Goal: Task Accomplishment & Management: Use online tool/utility

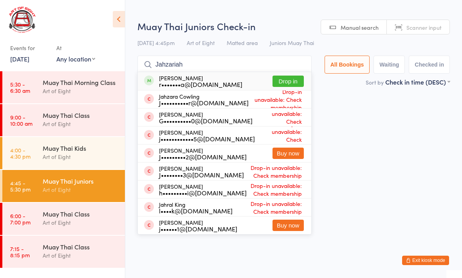
type input "Jahzariah"
click at [289, 79] on button "Drop in" at bounding box center [287, 81] width 31 height 11
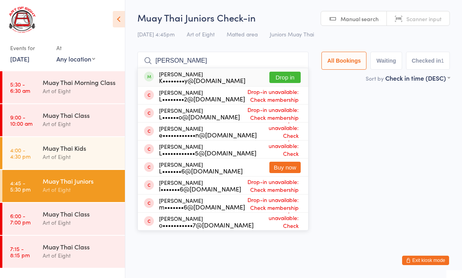
type input "[PERSON_NAME]"
click at [282, 80] on button "Drop in" at bounding box center [284, 77] width 31 height 11
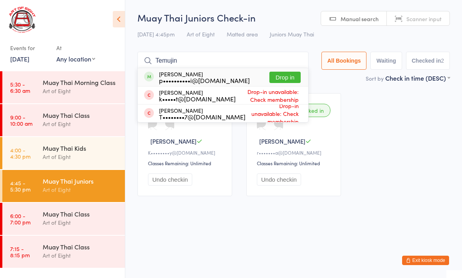
type input "Temujin"
click at [277, 81] on button "Drop in" at bounding box center [284, 77] width 31 height 11
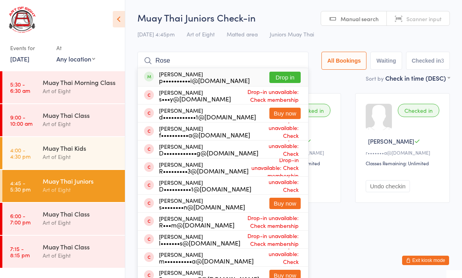
type input "Rose"
click at [279, 78] on button "Drop in" at bounding box center [284, 77] width 31 height 11
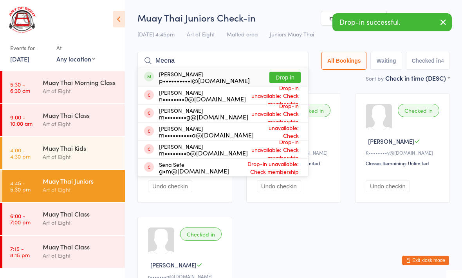
type input "Meena"
click at [287, 74] on button "Drop in" at bounding box center [284, 77] width 31 height 11
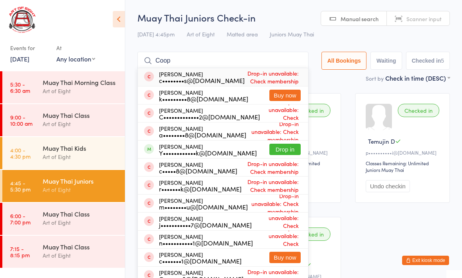
type input "Coop"
click at [273, 149] on button "Drop in" at bounding box center [284, 149] width 31 height 11
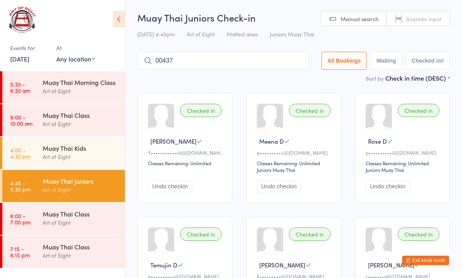
type input "00437"
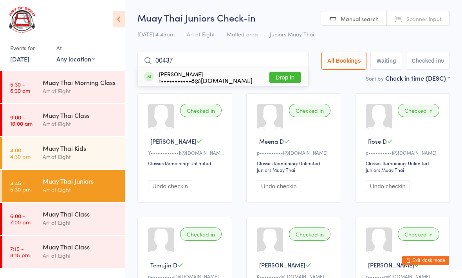
click at [279, 80] on button "Drop in" at bounding box center [284, 77] width 31 height 11
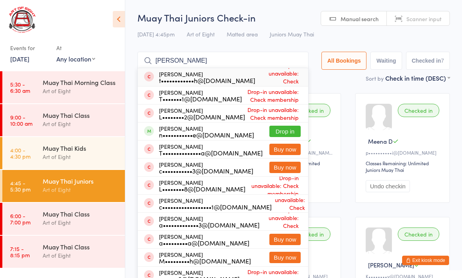
type input "[PERSON_NAME]"
click at [283, 136] on button "Drop in" at bounding box center [284, 131] width 31 height 11
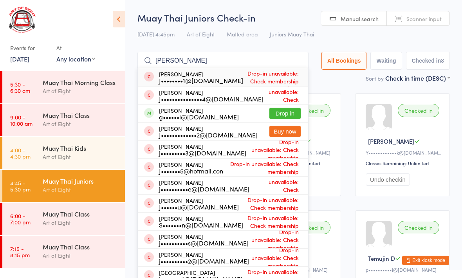
type input "[PERSON_NAME]"
click at [274, 112] on button "Drop in" at bounding box center [284, 113] width 31 height 11
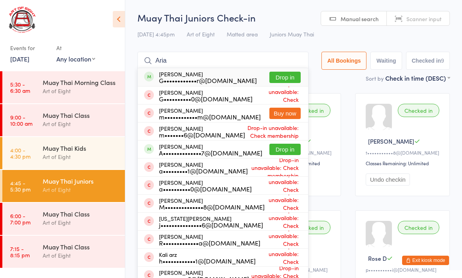
type input "Aria"
click at [278, 78] on button "Drop in" at bounding box center [284, 77] width 31 height 11
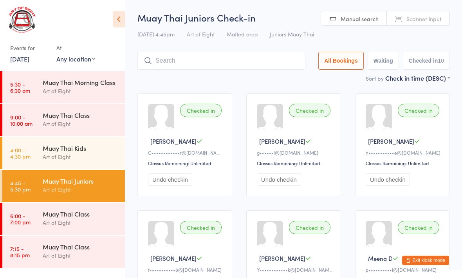
click at [67, 214] on div "Muay Thai Class" at bounding box center [81, 213] width 76 height 9
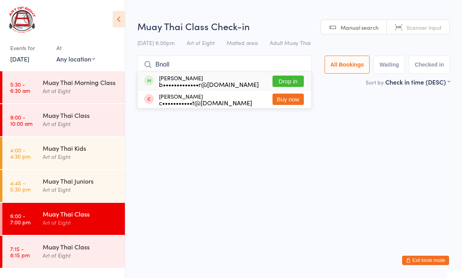
type input "Bnoll"
click at [286, 81] on button "Drop in" at bounding box center [287, 81] width 31 height 11
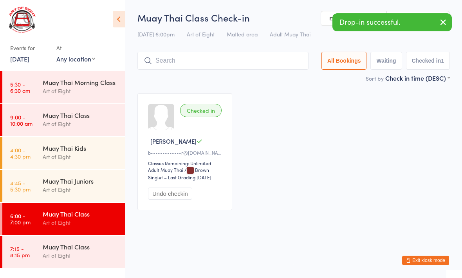
click at [64, 184] on div "Muay Thai Juniors" at bounding box center [81, 180] width 76 height 9
